Goal: Information Seeking & Learning: Learn about a topic

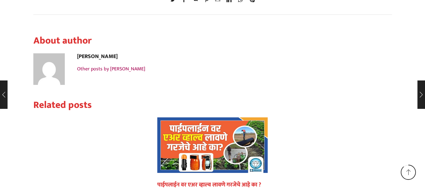
scroll to position [2267, 0]
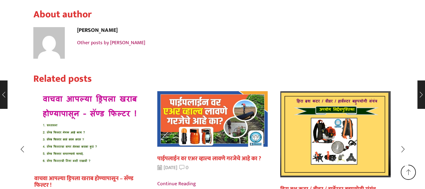
click at [99, 173] on link "वाचवा आपल्या ड्रिपला खराब होण्यापासून – सॅण्ड फिल्टर !" at bounding box center [83, 181] width 99 height 17
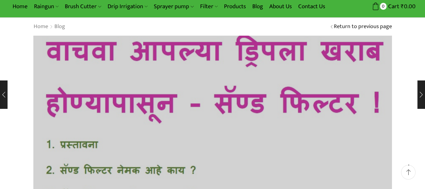
scroll to position [90, 0]
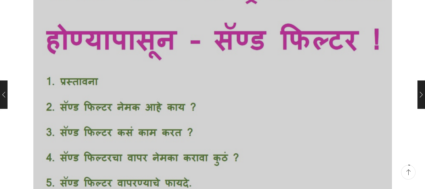
click at [106, 118] on img at bounding box center [212, 95] width 395 height 268
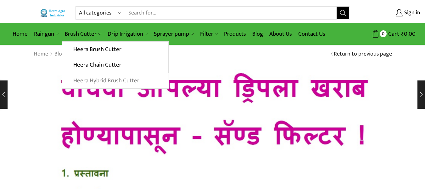
click at [108, 78] on link "Heera Hybrid Brush Cutter" at bounding box center [115, 81] width 106 height 16
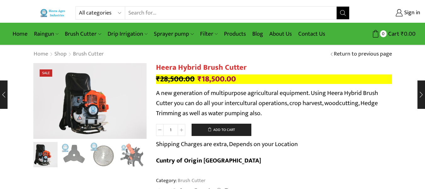
click at [56, 11] on img at bounding box center [53, 13] width 26 height 8
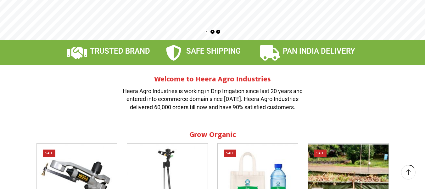
scroll to position [189, 0]
